Goal: Task Accomplishment & Management: Manage account settings

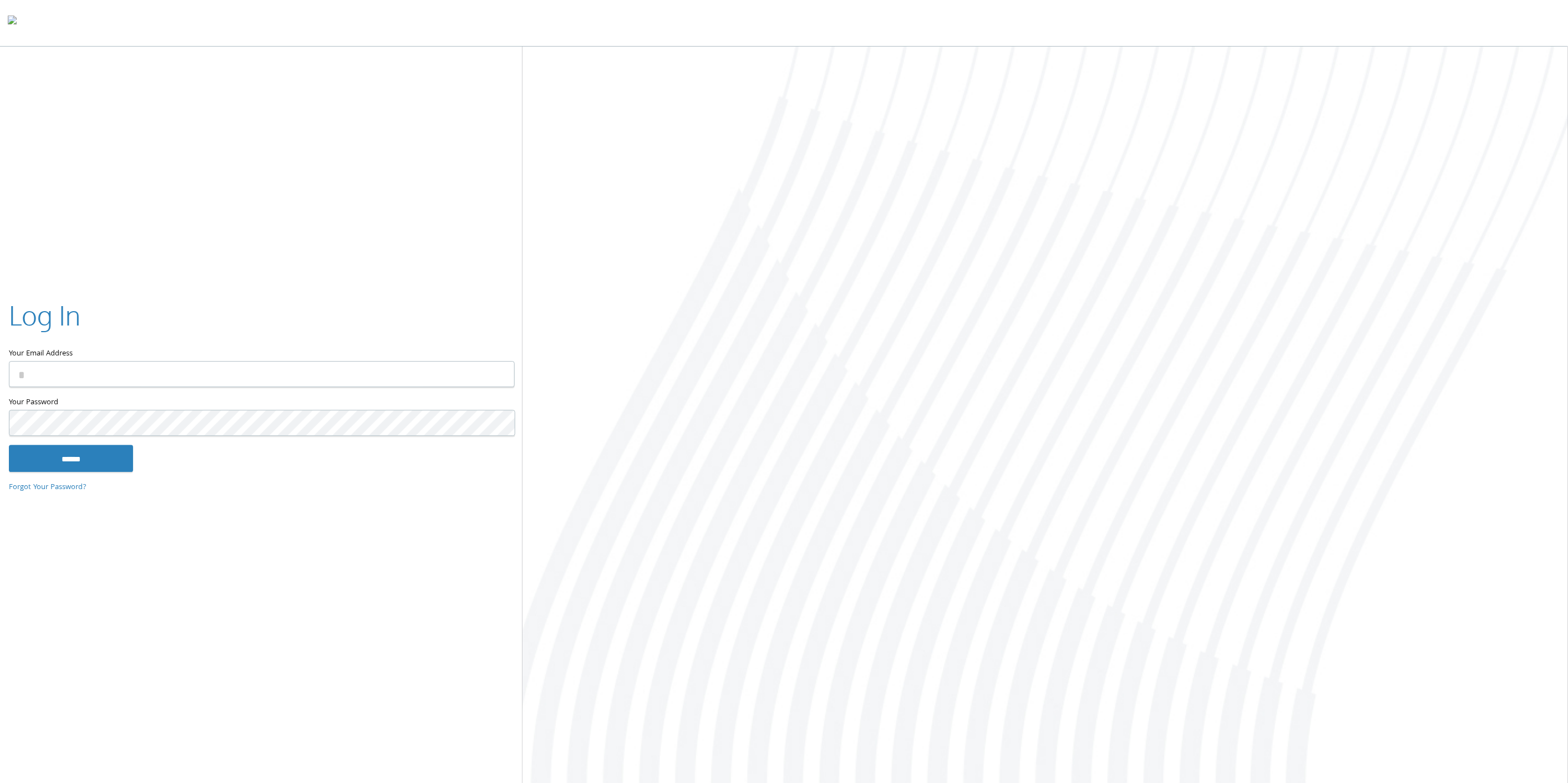
type input "**********"
click at [112, 453] on input "******" at bounding box center [71, 459] width 124 height 27
type input "**********"
click at [73, 457] on input "******" at bounding box center [71, 459] width 124 height 27
